Goal: Transaction & Acquisition: Purchase product/service

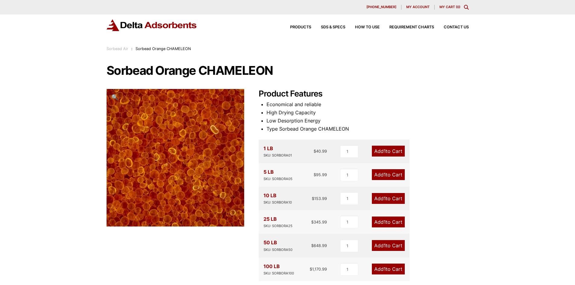
click at [388, 178] on link "Add 1 to Cart" at bounding box center [388, 174] width 33 height 11
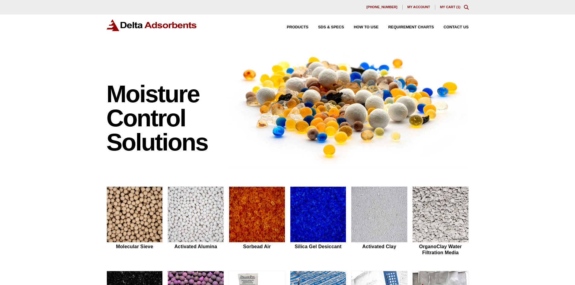
click at [446, 8] on link "My Cart ( 1 )" at bounding box center [450, 7] width 21 height 4
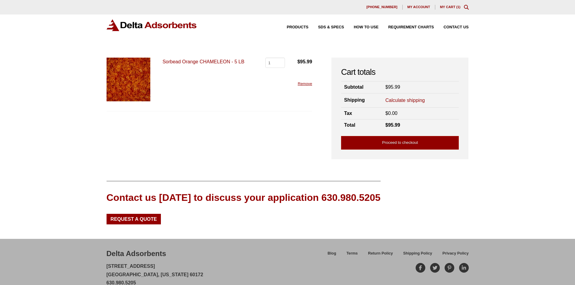
click at [502, 108] on div "Our website has detected that you are using an outdated browser that will preve…" at bounding box center [287, 152] width 575 height 305
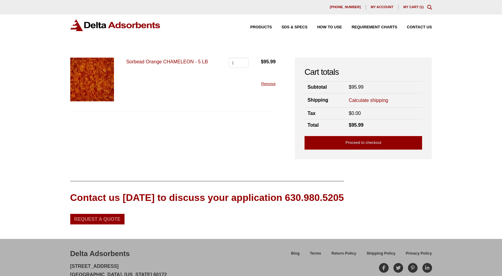
click at [113, 217] on span "Request a Quote" at bounding box center [97, 219] width 46 height 5
click at [167, 58] on p "Sorbead Orange CHAMELEON - 5 LB" at bounding box center [171, 62] width 91 height 8
click at [172, 62] on link "Sorbead Orange CHAMELEON - 5 LB" at bounding box center [167, 61] width 82 height 5
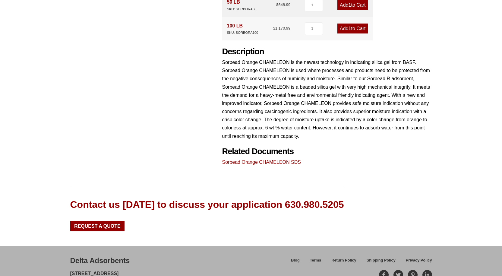
scroll to position [241, 0]
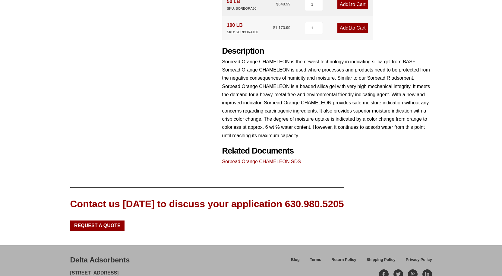
click at [249, 99] on p "Sorbead Orange CHAMELEON is the newest technology in indicating silica gel from…" at bounding box center [327, 99] width 210 height 82
click at [291, 159] on link "Sorbead Orange CHAMELEON SDS" at bounding box center [261, 161] width 79 height 5
